Goal: Task Accomplishment & Management: Use online tool/utility

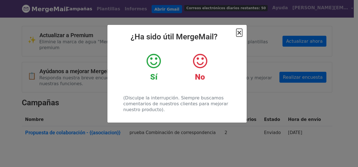
click at [238, 34] on font "×" at bounding box center [239, 33] width 6 height 8
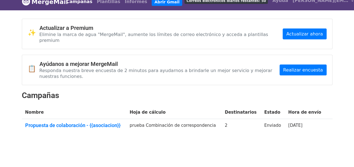
scroll to position [11, 0]
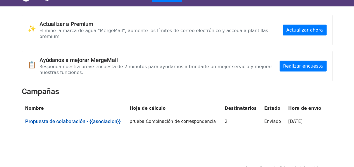
click at [115, 119] on font "Propuesta de colaboración - {{asociacion}}" at bounding box center [72, 122] width 95 height 6
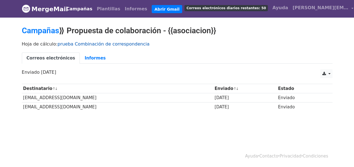
click at [113, 44] on font "prueba Combinación de correspondencia" at bounding box center [103, 43] width 92 height 5
click at [108, 10] on font "Plantillas" at bounding box center [109, 8] width 24 height 5
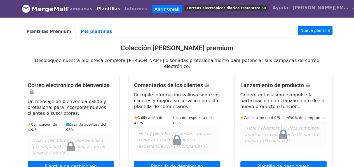
click at [316, 23] on body "MergeMail Campañas Plantillas Informes Abrir Gmail Correos electrónicos diarios…" at bounding box center [177, 169] width 354 height 338
click at [316, 27] on link "Nueva plantilla" at bounding box center [315, 30] width 34 height 9
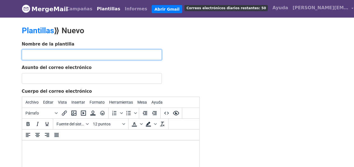
click at [96, 52] on input "text" at bounding box center [92, 55] width 140 height 11
type input "Colaboracion Asesorias"
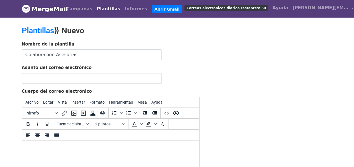
click at [188, 50] on div "Nombre de la plantilla Colaboracion Asesorias" at bounding box center [111, 50] width 178 height 19
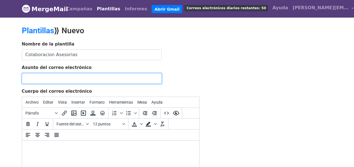
click at [72, 77] on input "Asunto del correo electrónico" at bounding box center [92, 78] width 140 height 11
paste input "Propuesta de colaboración estratégica en cumplimiento normativo"
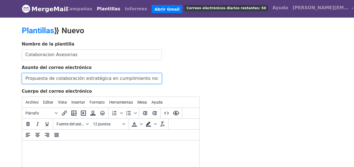
type input "Propuesta de colaboración estratégica en cumplimiento normativo"
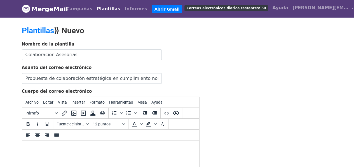
click at [214, 69] on div "Nombre de la plantilla Colaboracion Asesorias Asunto del correo electrónico Pro…" at bounding box center [177, 139] width 319 height 197
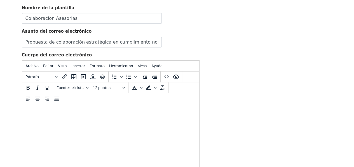
scroll to position [28, 0]
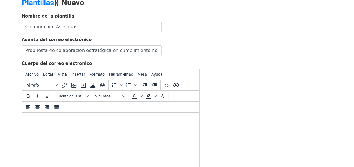
click at [76, 115] on html at bounding box center [110, 120] width 177 height 15
paste body
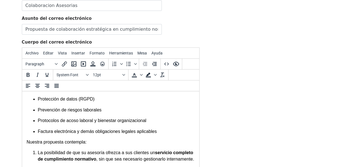
scroll to position [0, 0]
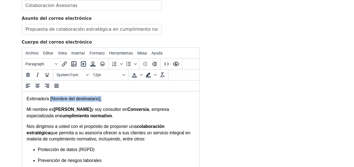
drag, startPoint x: 49, startPoint y: 99, endPoint x: 131, endPoint y: 99, distance: 82.0
click at [131, 99] on p "Estimado/a [Nombre del destinatario]," at bounding box center [110, 99] width 168 height 6
click at [80, 53] on font "Insertar" at bounding box center [78, 53] width 14 height 4
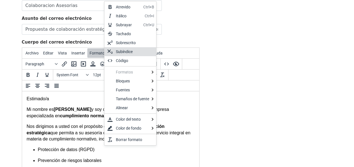
click at [216, 60] on div "Nombre de la plantilla Colaboracion Asesorias Asunto del correo electrónico Pro…" at bounding box center [177, 90] width 319 height 197
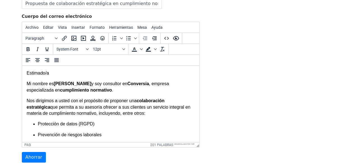
scroll to position [115, 0]
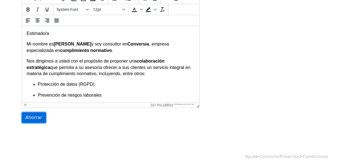
click at [36, 118] on input "Ahorrar" at bounding box center [34, 118] width 24 height 11
type input "Save"
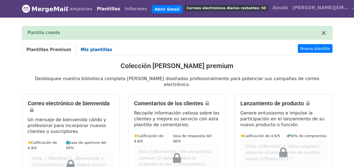
click at [88, 50] on font "Mis plantillas" at bounding box center [97, 49] width 32 height 5
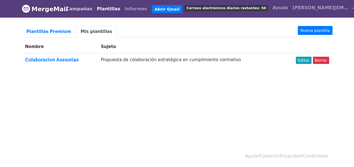
click at [82, 6] on font "Campañas" at bounding box center [79, 8] width 26 height 5
